Goal: Task Accomplishment & Management: Manage account settings

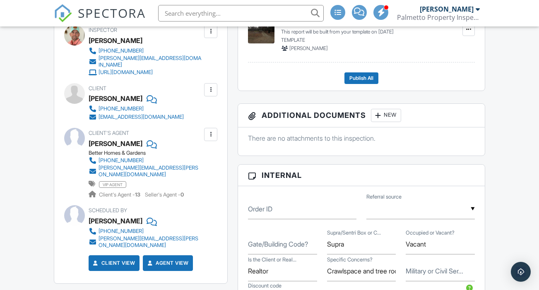
scroll to position [354, 0]
click at [209, 93] on div at bounding box center [211, 90] width 8 height 8
click at [187, 117] on li "Edit" at bounding box center [191, 115] width 42 height 21
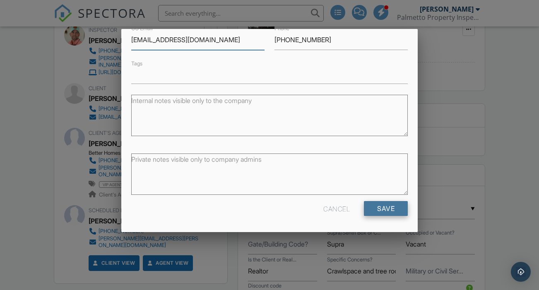
scroll to position [128, 0]
type input "[EMAIL_ADDRESS][DOMAIN_NAME]"
click at [384, 210] on input "Save" at bounding box center [386, 209] width 44 height 15
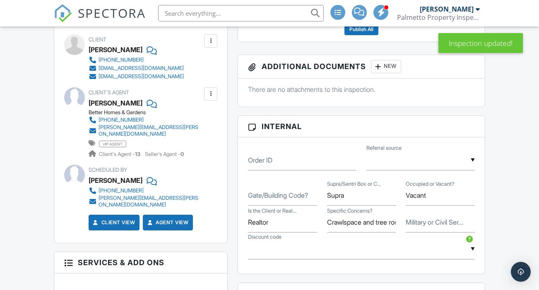
scroll to position [415, 0]
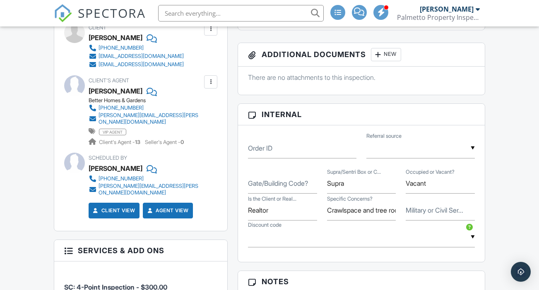
click at [262, 188] on label "Gate/Building Code?" at bounding box center [278, 183] width 60 height 9
click at [262, 191] on input "Gate/Building Code?" at bounding box center [282, 184] width 69 height 20
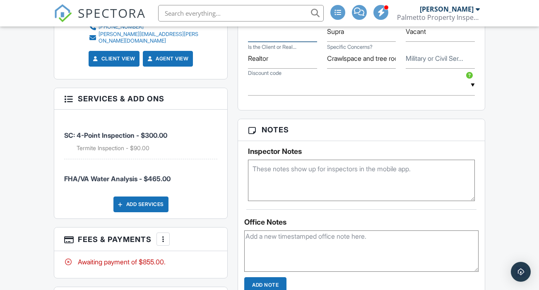
scroll to position [622, 0]
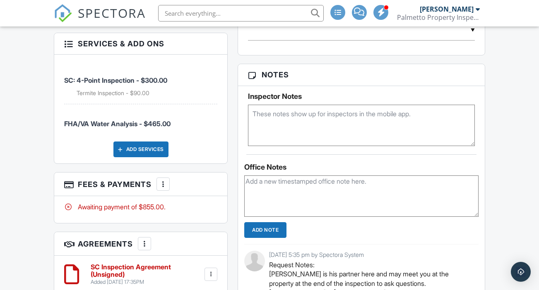
click at [165, 180] on div at bounding box center [163, 184] width 8 height 8
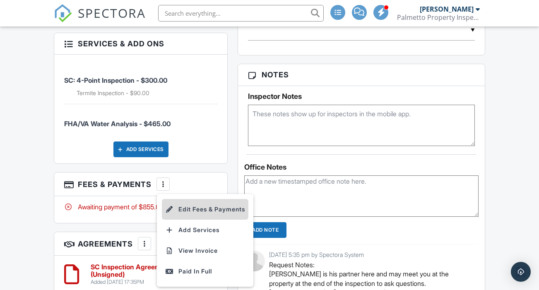
click at [203, 201] on li "Edit Fees & Payments" at bounding box center [205, 209] width 87 height 21
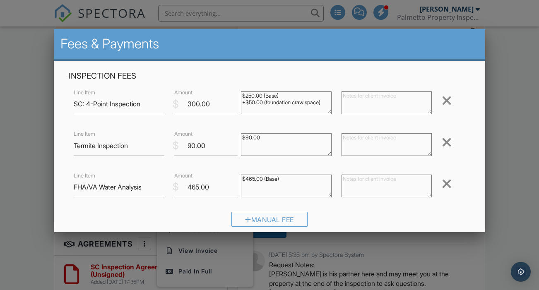
click at [448, 183] on div at bounding box center [447, 183] width 10 height 13
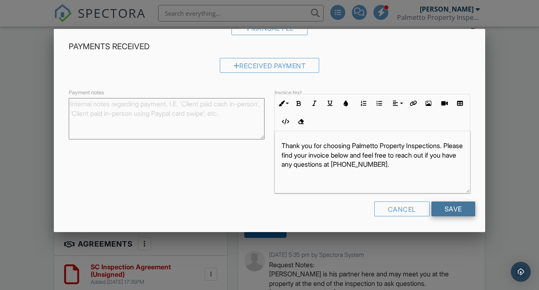
scroll to position [150, 0]
click at [456, 205] on input "Save" at bounding box center [454, 209] width 44 height 15
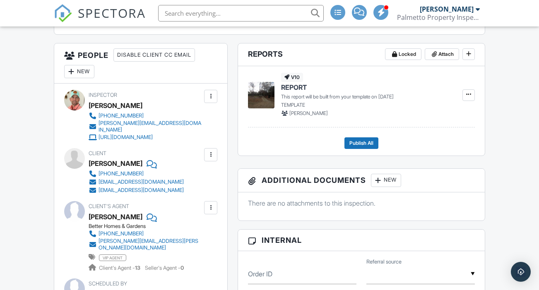
scroll to position [510, 0]
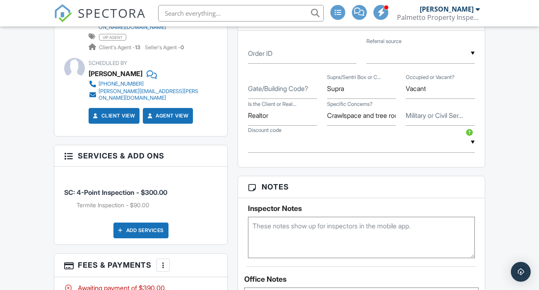
click at [294, 232] on textarea at bounding box center [361, 237] width 227 height 41
click at [293, 234] on textarea "Propane Tank" at bounding box center [361, 237] width 227 height 41
type textarea "P"
click at [234, 206] on div "Reports Locked Attach New REPORT TEMPLATE Edit View REPORT TEMPLATE This report…" at bounding box center [362, 254] width 258 height 864
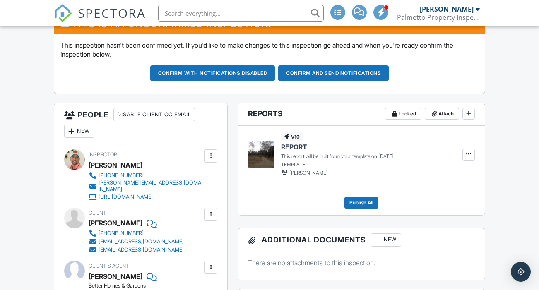
scroll to position [231, 0]
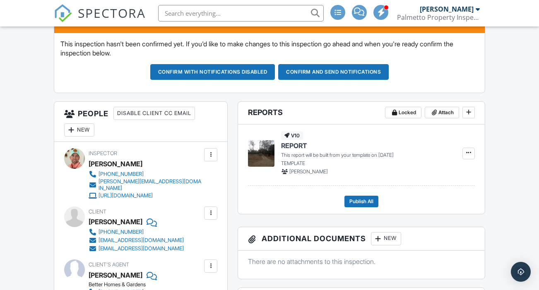
click at [81, 137] on div "New" at bounding box center [79, 129] width 30 height 13
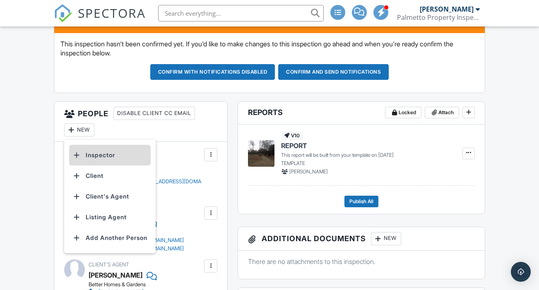
click at [95, 166] on li "Inspector" at bounding box center [110, 155] width 82 height 21
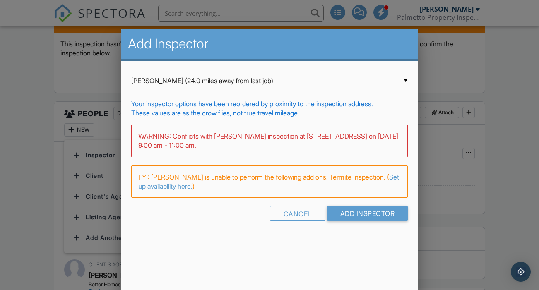
click at [29, 153] on div at bounding box center [269, 140] width 539 height 363
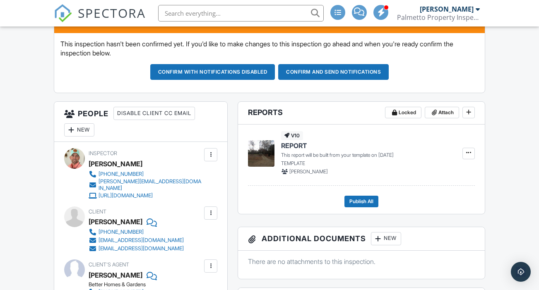
click at [87, 135] on div "New" at bounding box center [79, 129] width 30 height 13
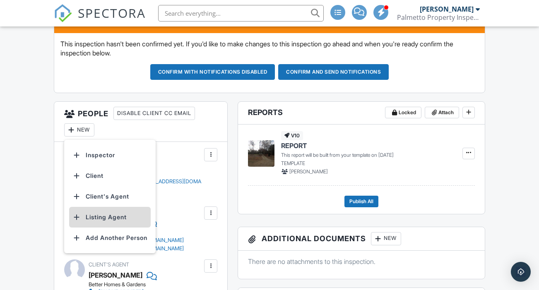
click at [109, 226] on li "Listing Agent" at bounding box center [110, 217] width 82 height 21
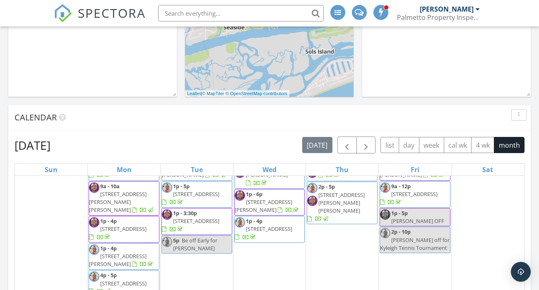
scroll to position [261, 0]
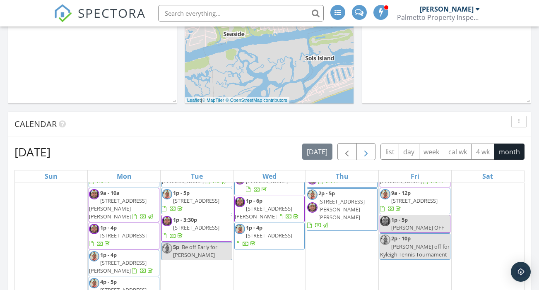
click at [370, 147] on span "button" at bounding box center [366, 152] width 10 height 10
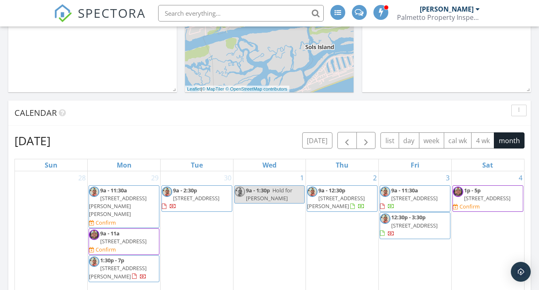
scroll to position [272, 0]
click at [348, 136] on span "button" at bounding box center [347, 141] width 10 height 10
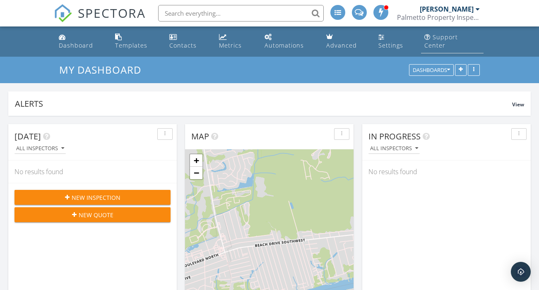
scroll to position [0, 0]
click at [473, 10] on div "[PERSON_NAME]" at bounding box center [447, 9] width 54 height 8
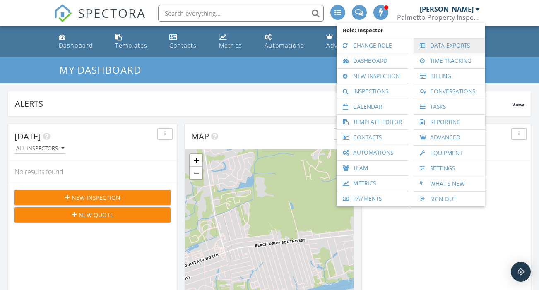
click at [446, 44] on link "Data Exports" at bounding box center [449, 45] width 63 height 15
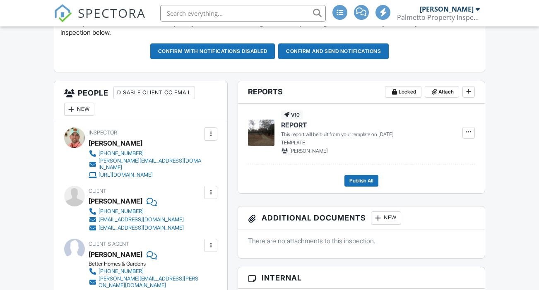
click at [80, 115] on div "New" at bounding box center [79, 109] width 30 height 13
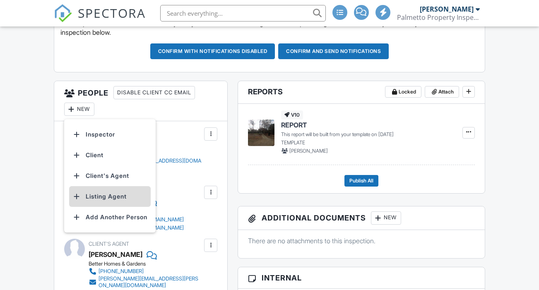
click at [109, 202] on li "Listing Agent" at bounding box center [110, 196] width 82 height 21
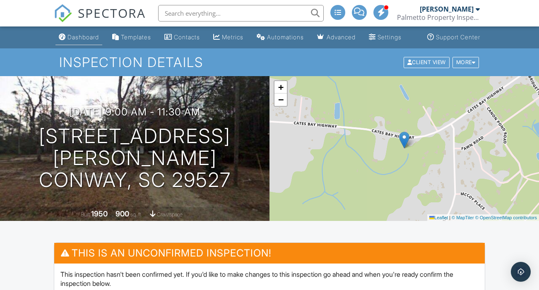
click at [72, 41] on div "Dashboard" at bounding box center [83, 37] width 31 height 7
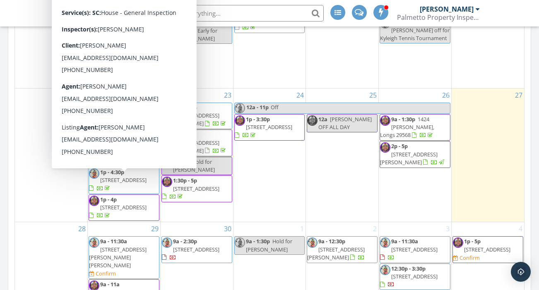
scroll to position [272, 0]
click at [3, 126] on div "[DATE] All Inspectors No results found New Inspection New Quote Map + − Leaflet…" at bounding box center [269, 16] width 539 height 754
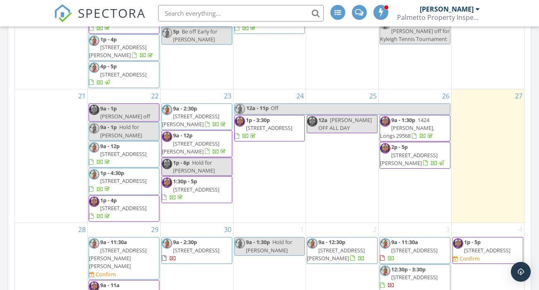
click at [127, 247] on span "3519 Cates Bay Hwy, Conway 29527" at bounding box center [118, 258] width 58 height 23
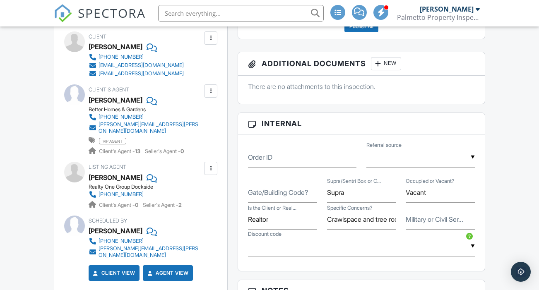
scroll to position [488, 0]
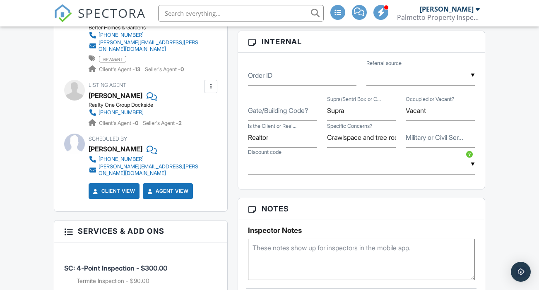
click at [397, 86] on input "text" at bounding box center [421, 75] width 109 height 20
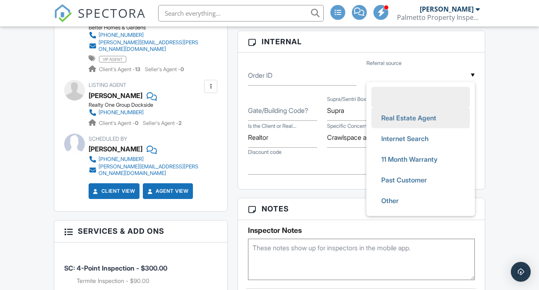
click at [396, 123] on span "Real Estate Agent" at bounding box center [409, 118] width 68 height 21
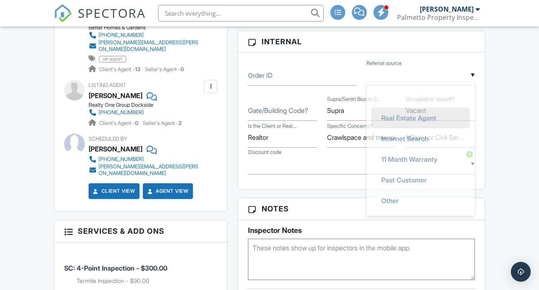
type input "Real Estate Agent"
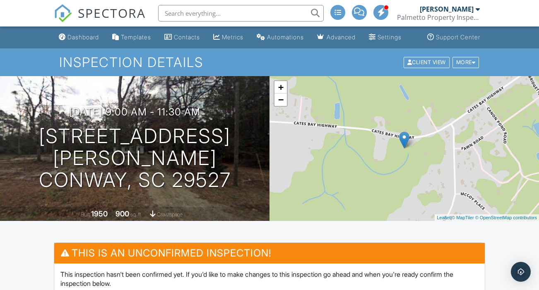
scroll to position [0, 0]
click at [77, 41] on div "Dashboard" at bounding box center [83, 37] width 31 height 7
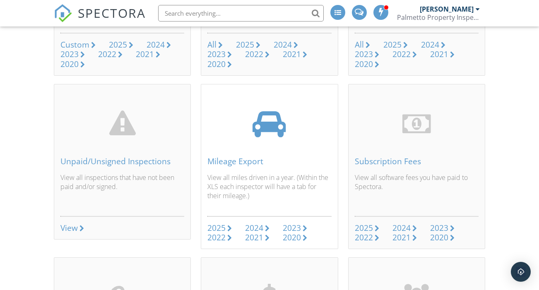
scroll to position [197, 0]
click at [223, 223] on div "2025" at bounding box center [217, 228] width 18 height 11
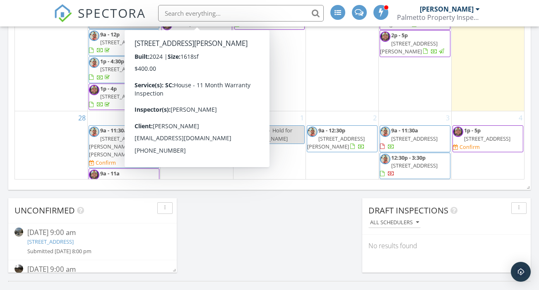
scroll to position [589, 0]
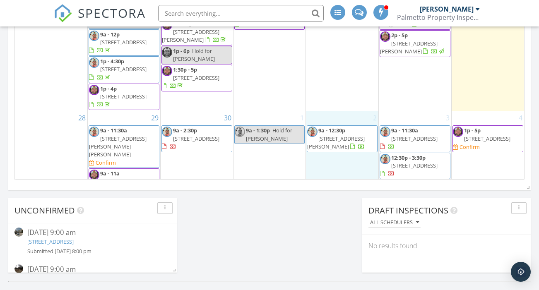
click at [339, 155] on div "2 9a - 12:30p 241 Low Country Loop , Murrells Inlet 29576" at bounding box center [342, 167] width 73 height 112
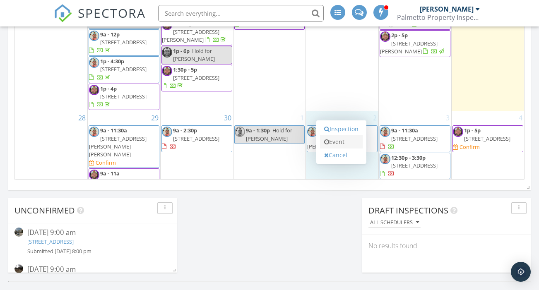
click at [337, 135] on link "Event" at bounding box center [341, 141] width 43 height 13
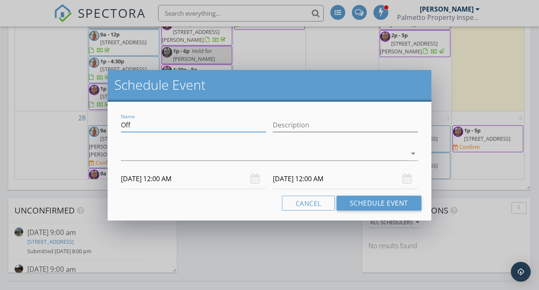
click at [170, 121] on input "Off" at bounding box center [193, 126] width 145 height 14
type input "Hold for [PERSON_NAME]"
click at [159, 180] on input "10/02/2025 12:00 AM" at bounding box center [193, 179] width 145 height 20
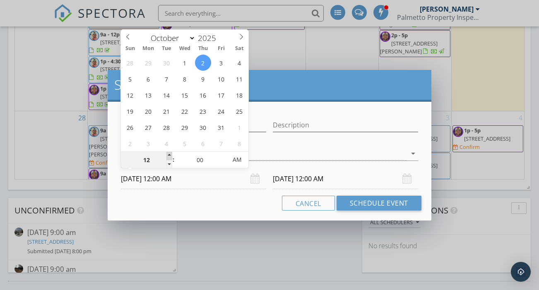
type input "01"
type input "10/02/2025 1:00 AM"
click at [169, 155] on span at bounding box center [170, 156] width 6 height 8
type input "10/03/2025 1:00 AM"
type input "10/02/2025 1:00 PM"
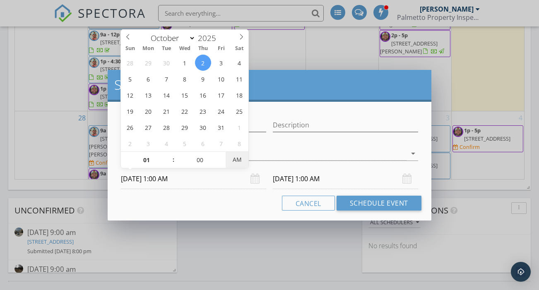
type input "10/03/2025 1:00 PM"
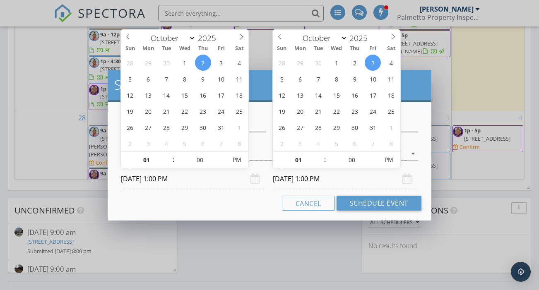
click at [313, 177] on input "10/03/2025 1:00 PM" at bounding box center [345, 179] width 145 height 20
type input "02"
type input "10/03/2025 2:00 PM"
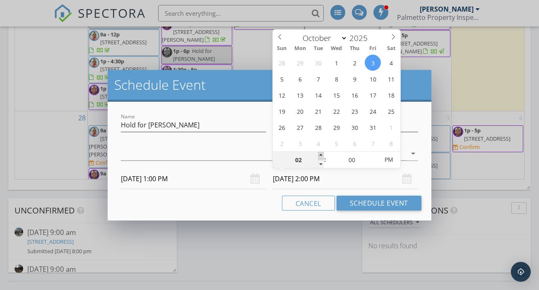
click at [321, 155] on span at bounding box center [321, 156] width 6 height 8
type input "03"
type input "10/03/2025 3:00 PM"
click at [321, 155] on span at bounding box center [321, 156] width 6 height 8
type input "04"
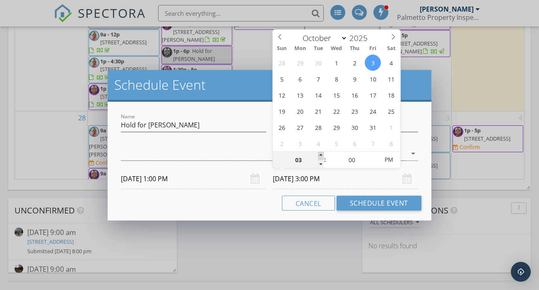
type input "10/03/2025 4:00 PM"
click at [321, 155] on span at bounding box center [321, 156] width 6 height 8
type input "05"
type input "10/02/2025 5:00 PM"
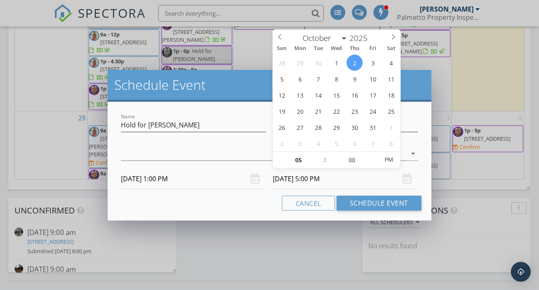
click at [372, 201] on button "Schedule Event" at bounding box center [379, 203] width 85 height 15
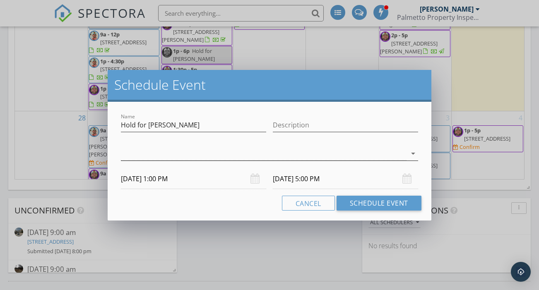
click at [227, 155] on div at bounding box center [263, 154] width 285 height 14
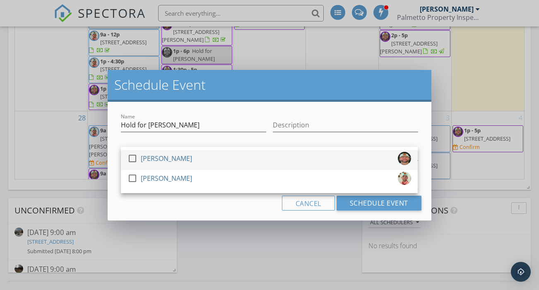
click at [135, 158] on div at bounding box center [133, 159] width 14 height 14
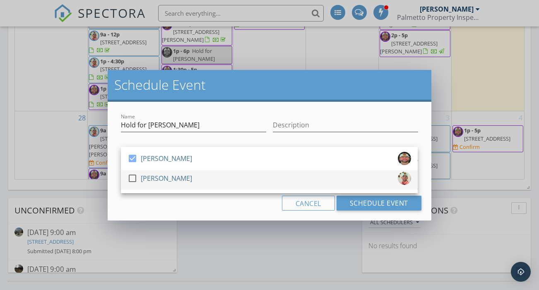
click at [132, 177] on div at bounding box center [133, 179] width 14 height 14
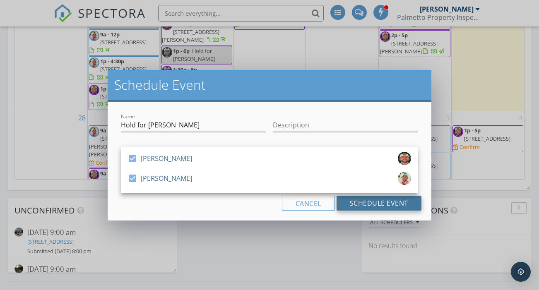
click at [382, 203] on button "Schedule Event" at bounding box center [379, 203] width 85 height 15
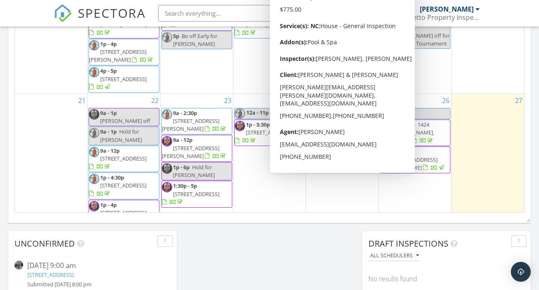
scroll to position [554, 0]
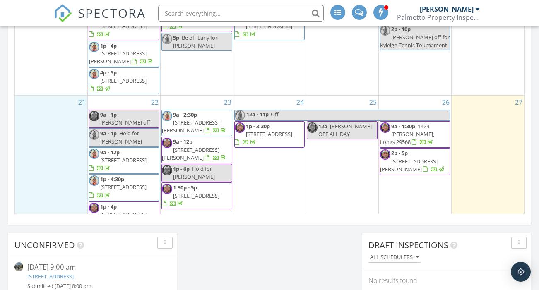
click at [62, 144] on div "21" at bounding box center [51, 162] width 73 height 133
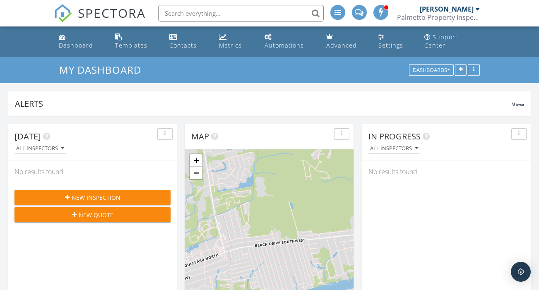
scroll to position [0, 0]
click at [82, 41] on div "Dashboard" at bounding box center [76, 45] width 34 height 8
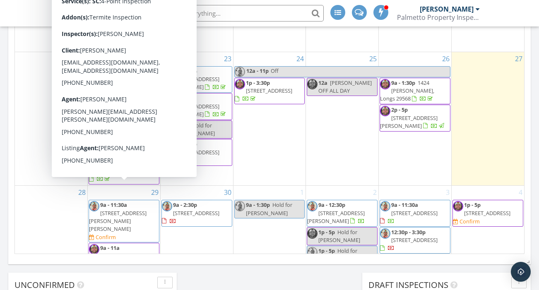
scroll to position [259, 0]
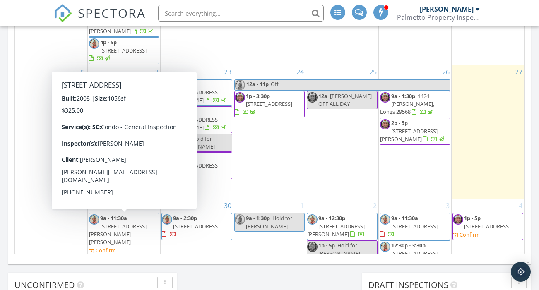
click at [139, 266] on span "[STREET_ADDRESS]" at bounding box center [123, 269] width 46 height 7
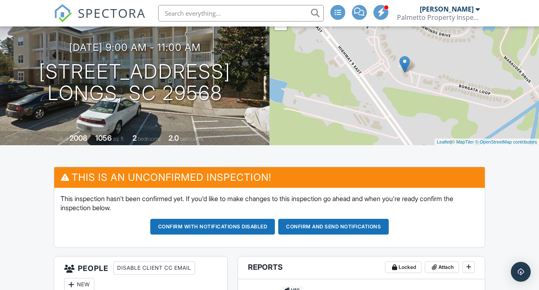
scroll to position [133, 0]
